Goal: Check status: Check status

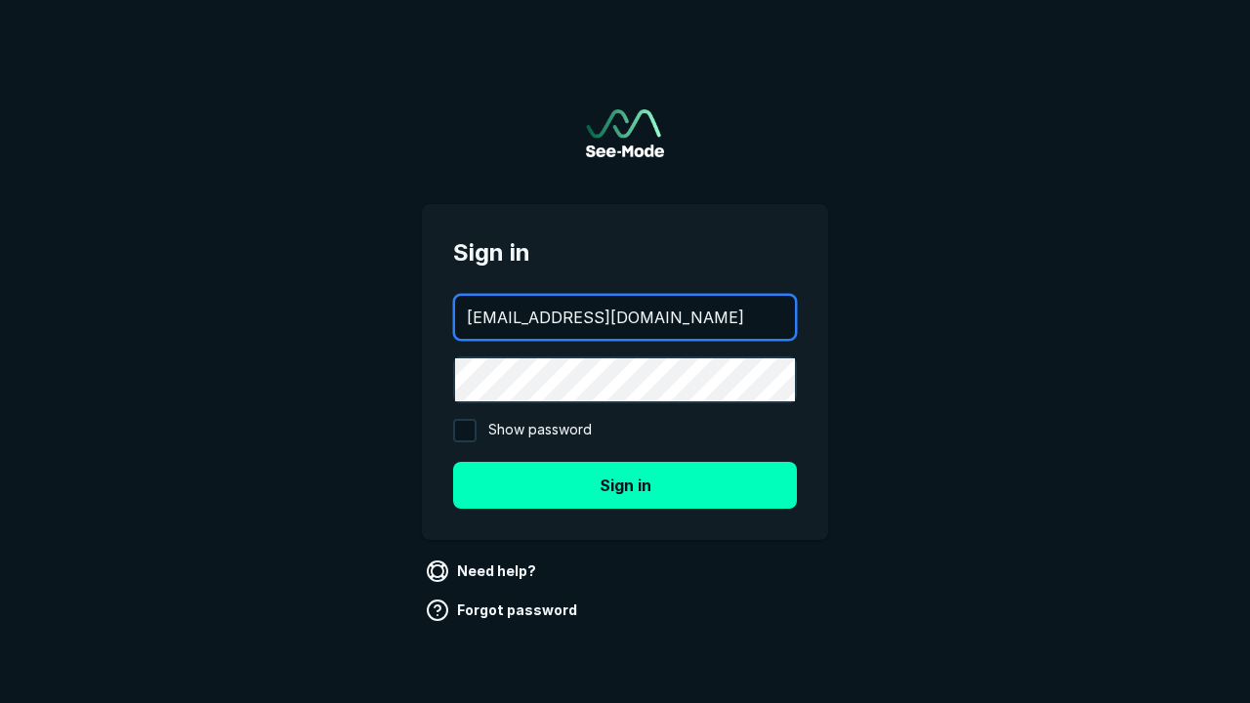
type input "[EMAIL_ADDRESS][DOMAIN_NAME]"
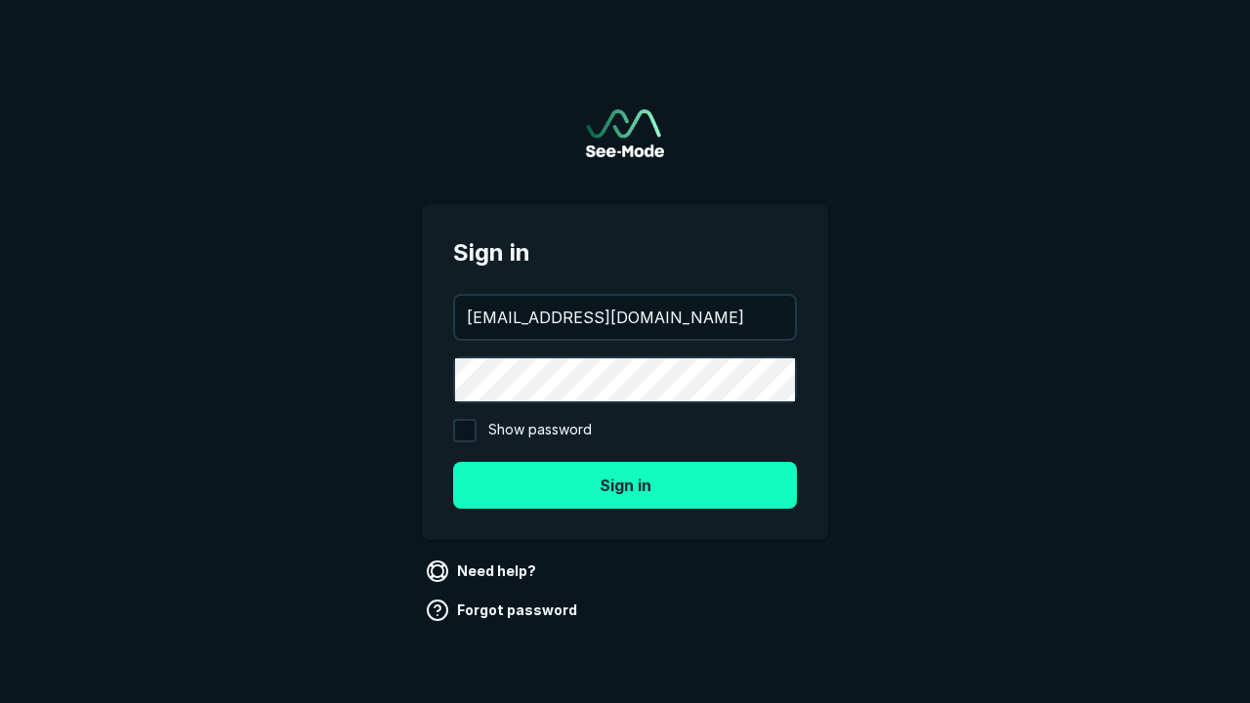
click at [625, 484] on button "Sign in" at bounding box center [625, 485] width 344 height 47
